Goal: Transaction & Acquisition: Book appointment/travel/reservation

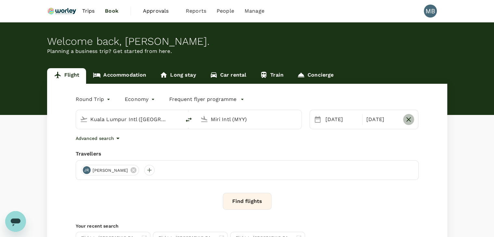
click at [409, 119] on icon "button" at bounding box center [408, 119] width 5 height 5
type input "oneway"
click at [344, 121] on div "[DATE]" at bounding box center [345, 119] width 44 height 13
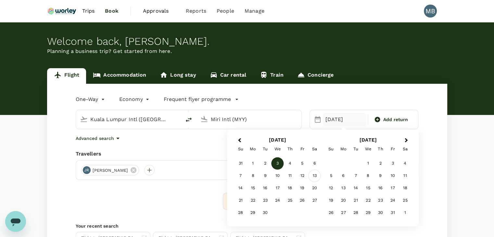
click at [314, 178] on div "13" at bounding box center [314, 176] width 12 height 12
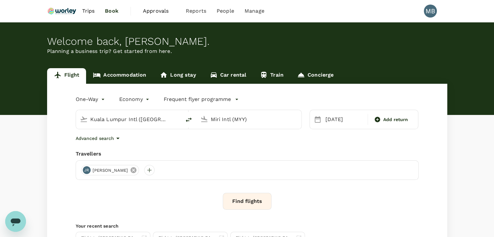
click at [136, 169] on icon at bounding box center [134, 170] width 6 height 6
click at [214, 122] on input "Miri Intl (MYY)" at bounding box center [249, 119] width 77 height 10
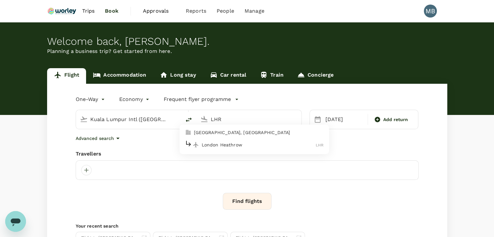
click at [219, 144] on p "London Heathrow" at bounding box center [259, 145] width 114 height 6
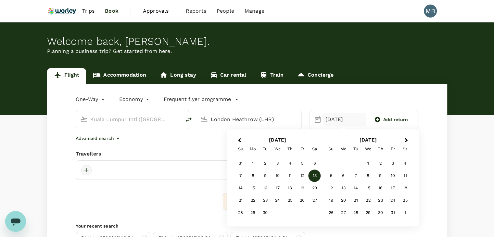
type input "London Heathrow (LHR)"
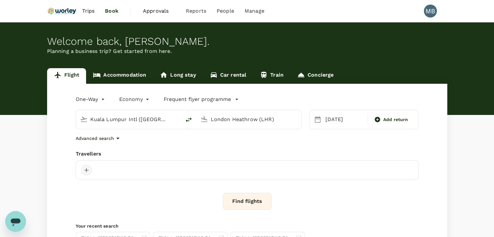
click at [85, 169] on div at bounding box center [86, 170] width 10 height 10
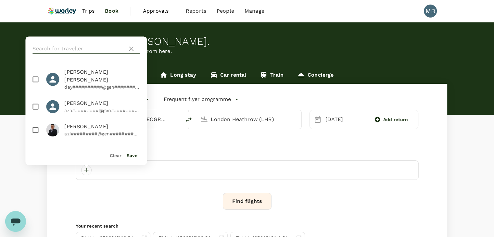
click at [66, 50] on input "text" at bounding box center [78, 49] width 92 height 10
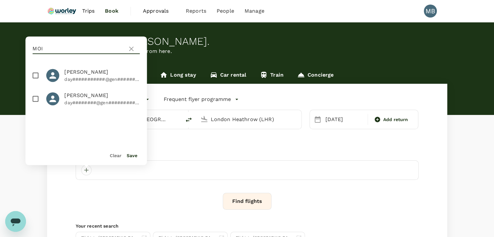
type input "MOI"
click at [33, 73] on input "checkbox" at bounding box center [36, 76] width 14 height 14
checkbox input "true"
click at [35, 100] on input "checkbox" at bounding box center [36, 99] width 14 height 14
checkbox input "true"
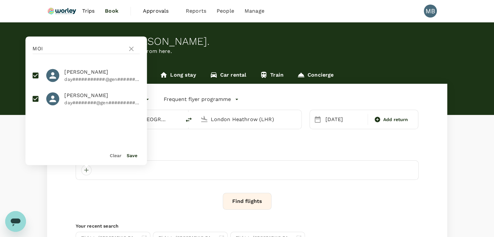
click at [135, 158] on div "Save" at bounding box center [129, 152] width 16 height 13
click at [131, 156] on button "Save" at bounding box center [132, 155] width 11 height 5
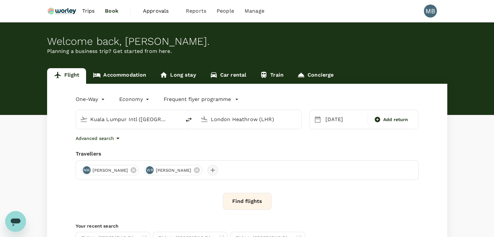
click at [218, 168] on div at bounding box center [212, 170] width 10 height 10
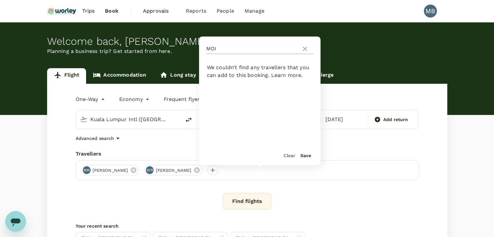
click at [303, 49] on icon at bounding box center [305, 49] width 8 height 8
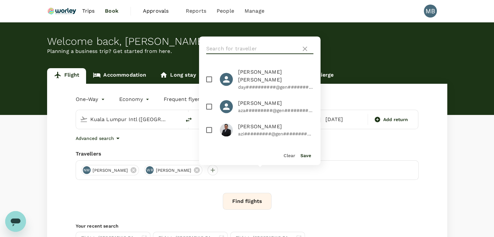
click at [246, 47] on input "text" at bounding box center [252, 49] width 92 height 10
type input "A"
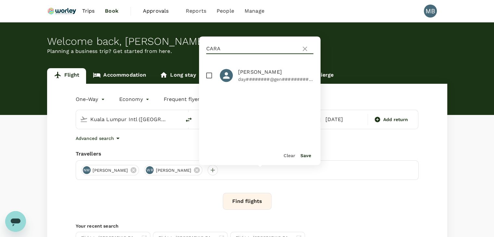
type input "CARA"
click at [211, 74] on input "checkbox" at bounding box center [209, 76] width 14 height 14
checkbox input "true"
click at [307, 154] on button "Save" at bounding box center [305, 155] width 11 height 5
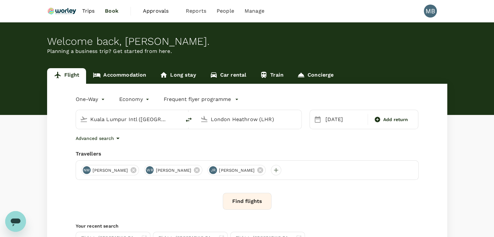
click at [251, 202] on button "Find flights" at bounding box center [247, 201] width 49 height 17
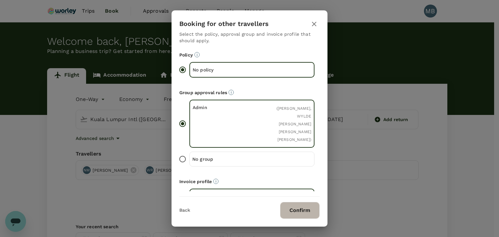
click at [309, 209] on button "Confirm" at bounding box center [300, 210] width 40 height 17
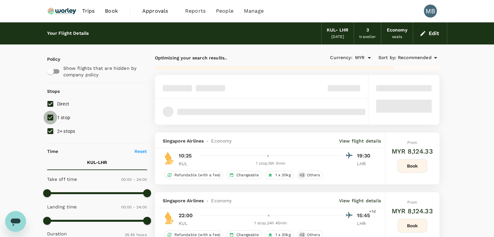
click at [51, 118] on input "1 stop" at bounding box center [51, 118] width 14 height 14
checkbox input "false"
click at [50, 130] on input "2+ stops" at bounding box center [51, 131] width 14 height 14
checkbox input "false"
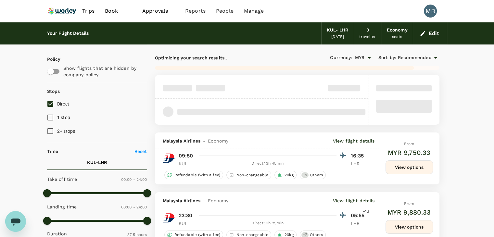
type input "5765"
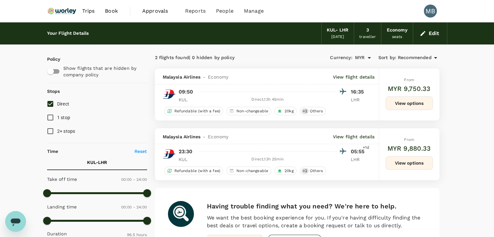
click at [53, 102] on input "Direct" at bounding box center [51, 104] width 14 height 14
checkbox input "false"
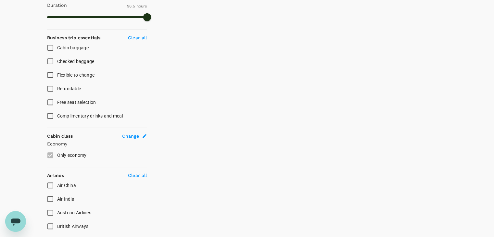
scroll to position [292, 0]
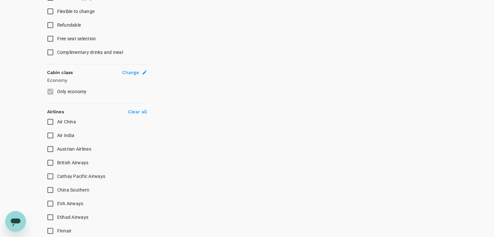
click at [52, 161] on input "British Airways" at bounding box center [51, 163] width 14 height 14
checkbox input "true"
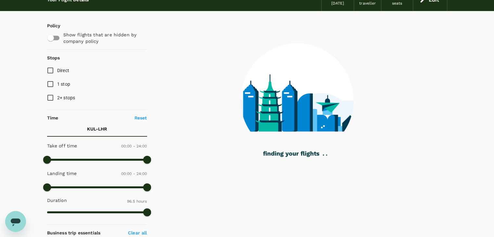
scroll to position [32, 0]
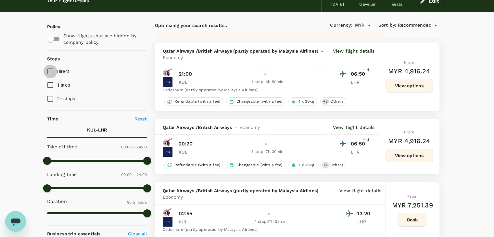
click at [51, 74] on input "Direct" at bounding box center [51, 72] width 14 height 14
checkbox input "true"
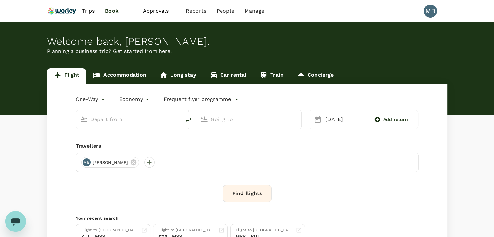
type input "Kuala Lumpur Intl ([GEOGRAPHIC_DATA])"
type input "London Heathrow (LHR)"
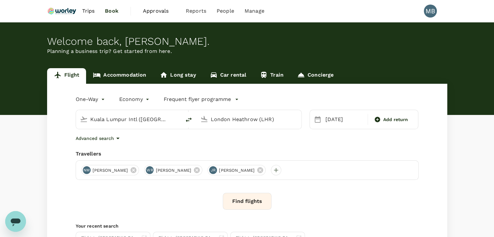
click at [263, 200] on button "Find flights" at bounding box center [247, 201] width 49 height 17
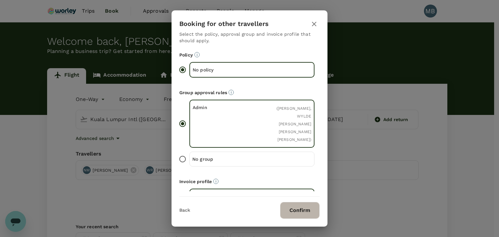
click at [295, 216] on button "Confirm" at bounding box center [300, 210] width 40 height 17
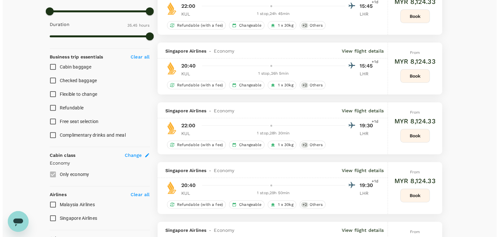
scroll to position [292, 0]
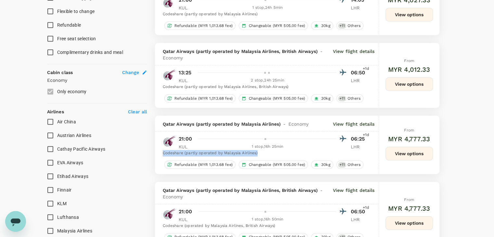
click at [366, 151] on div "21:00 06:25 +1d KUL 1 stop , 16h 25min LHR Codeshare (partly operated by Malays…" at bounding box center [265, 145] width 204 height 22
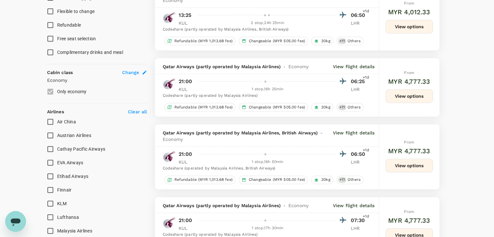
click at [357, 131] on p "View flight details" at bounding box center [354, 136] width 42 height 13
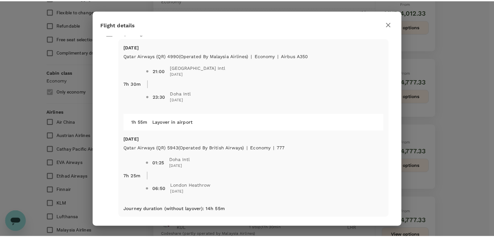
scroll to position [12, 0]
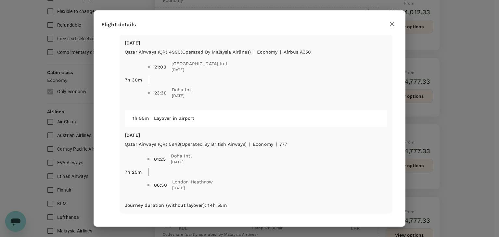
click at [394, 22] on icon "button" at bounding box center [392, 24] width 8 height 8
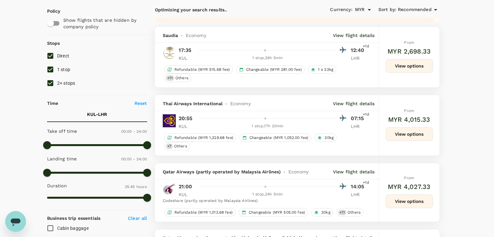
scroll to position [0, 0]
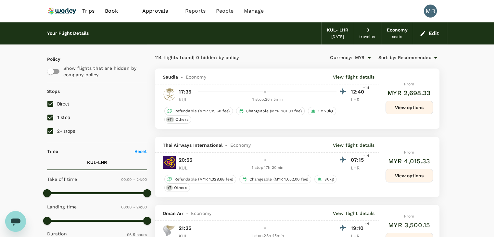
type input "5765"
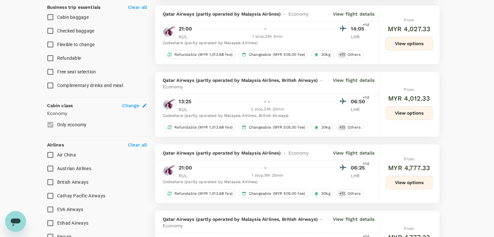
scroll to position [260, 0]
click at [48, 180] on input "British Airways" at bounding box center [51, 182] width 14 height 14
checkbox input "true"
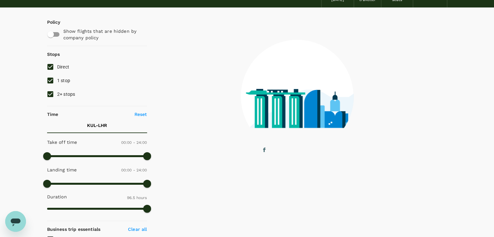
scroll to position [0, 0]
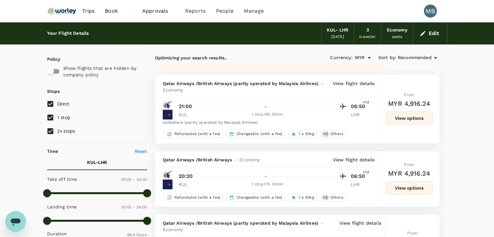
click at [51, 118] on input "1 stop" at bounding box center [51, 118] width 14 height 14
checkbox input "false"
click at [51, 129] on input "2+ stops" at bounding box center [51, 131] width 14 height 14
checkbox input "false"
